Goal: Check status: Check status

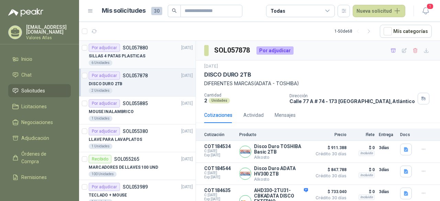
click at [128, 49] on p "SOL057880" at bounding box center [135, 47] width 25 height 5
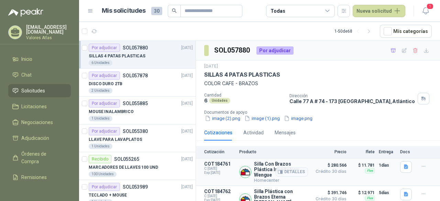
scroll to position [32, 0]
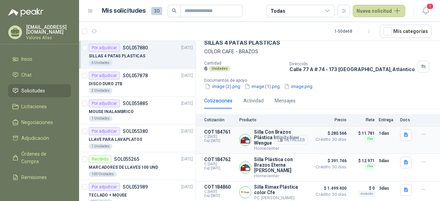
click at [288, 141] on button "Detalles" at bounding box center [292, 139] width 32 height 9
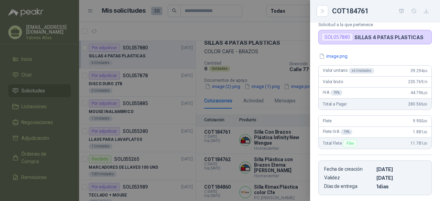
scroll to position [0, 0]
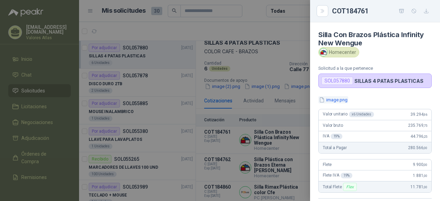
click at [333, 97] on button "image.png" at bounding box center [333, 99] width 30 height 7
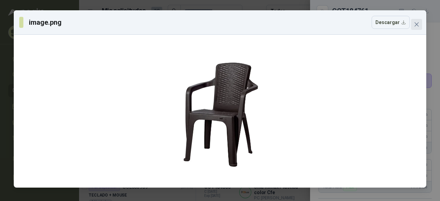
click at [419, 25] on icon "close" at bounding box center [416, 24] width 5 height 5
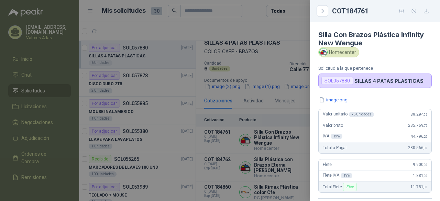
click at [245, 172] on div at bounding box center [220, 100] width 440 height 201
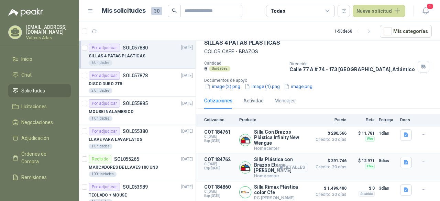
click at [296, 169] on button "Detalles" at bounding box center [292, 167] width 32 height 9
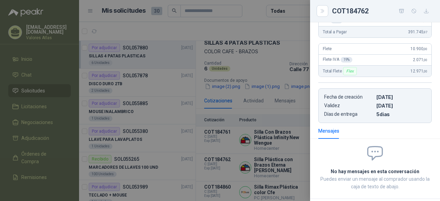
scroll to position [0, 0]
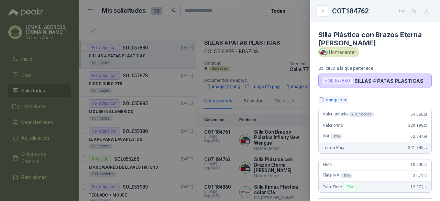
click at [332, 100] on button "image.png" at bounding box center [333, 99] width 30 height 7
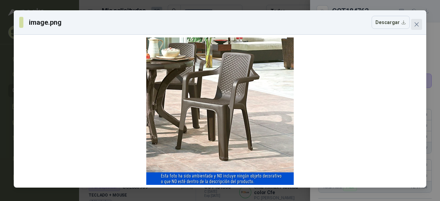
click at [415, 25] on icon "close" at bounding box center [416, 24] width 5 height 5
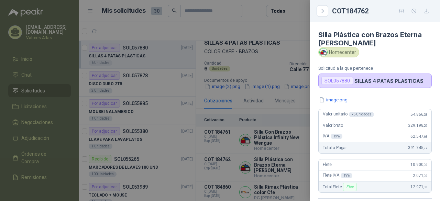
click at [276, 62] on div at bounding box center [220, 100] width 440 height 201
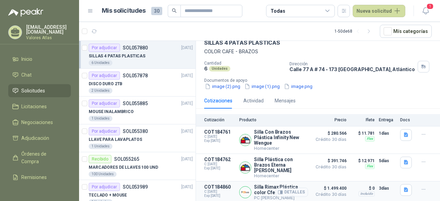
click at [280, 191] on button "Detalles" at bounding box center [292, 192] width 32 height 9
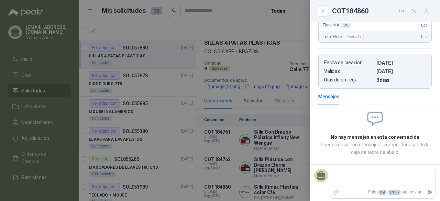
scroll to position [0, 0]
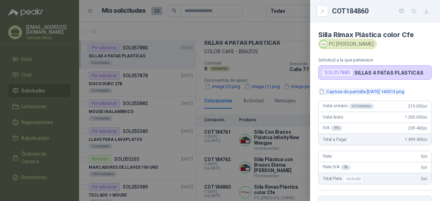
click at [359, 92] on button "Captura de pantalla [DATE] 140513.png" at bounding box center [361, 91] width 87 height 7
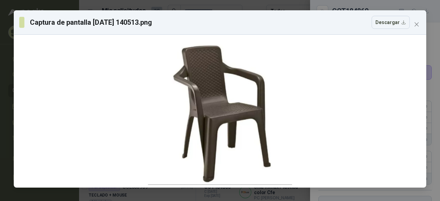
click at [419, 30] on div "Captura de pantalla [DATE] 140513.png Descargar" at bounding box center [220, 22] width 412 height 24
click at [415, 27] on button "Close" at bounding box center [416, 24] width 11 height 11
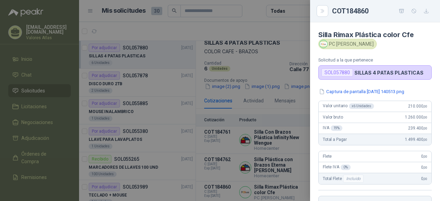
click at [269, 19] on div at bounding box center [220, 100] width 440 height 201
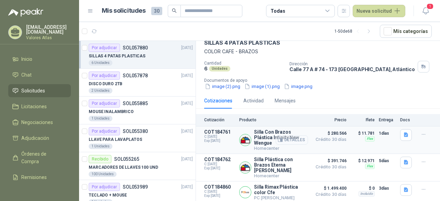
click at [287, 141] on button "Detalles" at bounding box center [292, 139] width 32 height 9
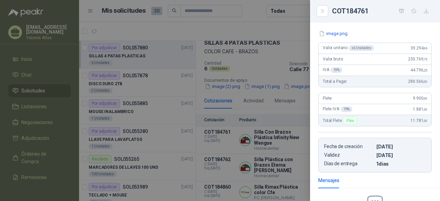
scroll to position [47, 0]
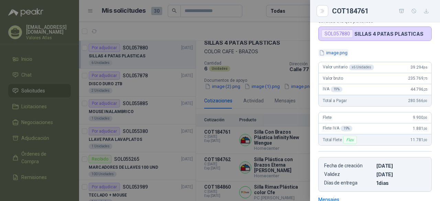
click at [333, 54] on button "image.png" at bounding box center [333, 52] width 30 height 7
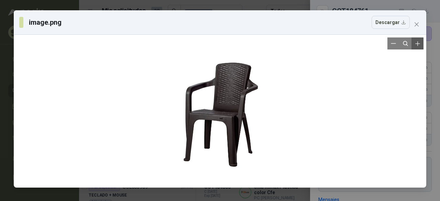
click at [418, 48] on button "Zoom in" at bounding box center [417, 43] width 12 height 12
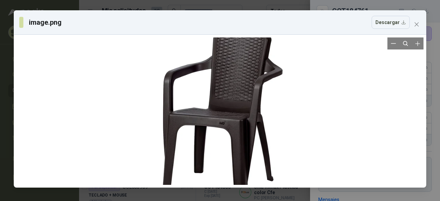
click at [229, 108] on div at bounding box center [219, 111] width 243 height 243
click at [415, 20] on button "Close" at bounding box center [416, 24] width 11 height 11
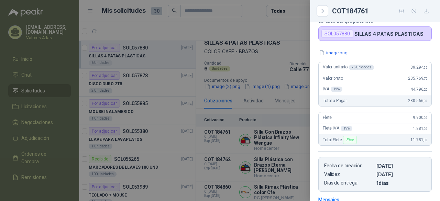
click at [239, 79] on div at bounding box center [220, 100] width 440 height 201
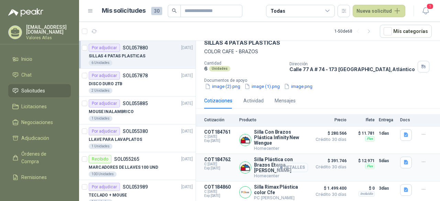
click at [287, 167] on button "Detalles" at bounding box center [292, 167] width 32 height 9
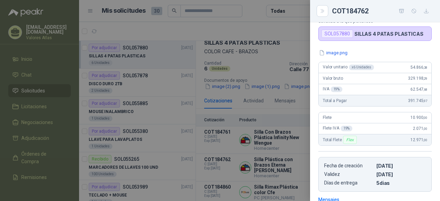
scroll to position [0, 0]
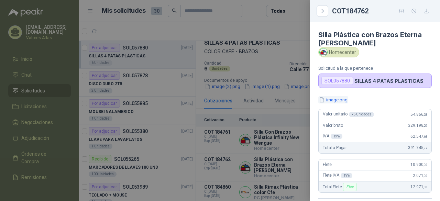
click at [342, 97] on button "image.png" at bounding box center [333, 99] width 30 height 7
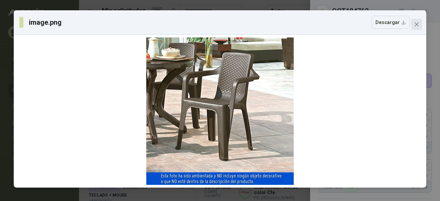
click at [420, 26] on span "Close" at bounding box center [416, 24] width 11 height 5
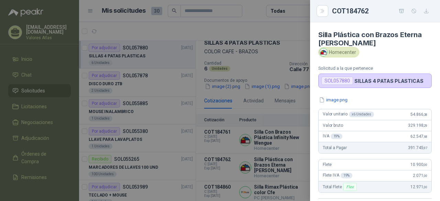
click at [197, 104] on div at bounding box center [220, 100] width 440 height 201
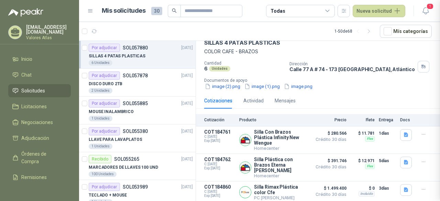
scroll to position [150, 0]
